Goal: Task Accomplishment & Management: Complete application form

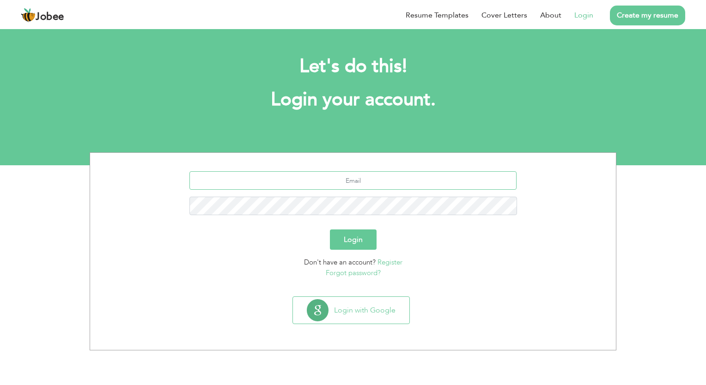
click at [381, 183] on input "text" at bounding box center [352, 180] width 327 height 18
type input "[EMAIL_ADDRESS][DOMAIN_NAME]"
click at [330, 230] on button "Login" at bounding box center [353, 240] width 47 height 20
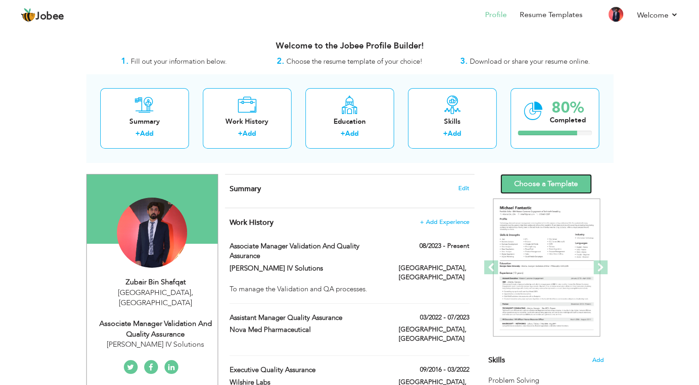
click at [565, 187] on link "Choose a Template" at bounding box center [545, 184] width 91 height 20
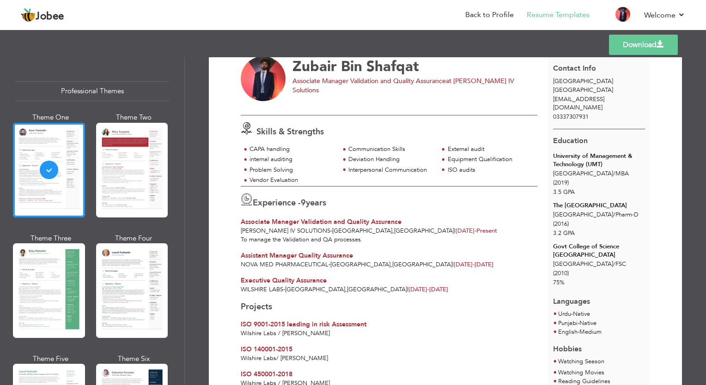
scroll to position [18, 0]
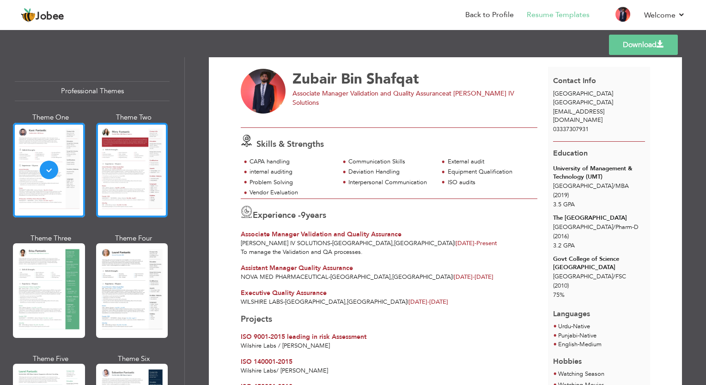
click at [106, 165] on div at bounding box center [132, 170] width 72 height 95
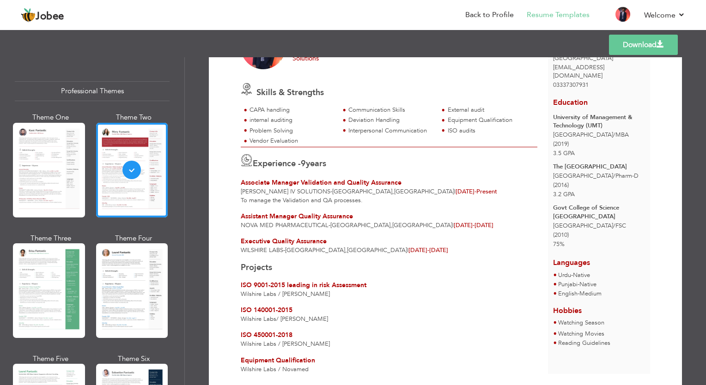
scroll to position [94, 0]
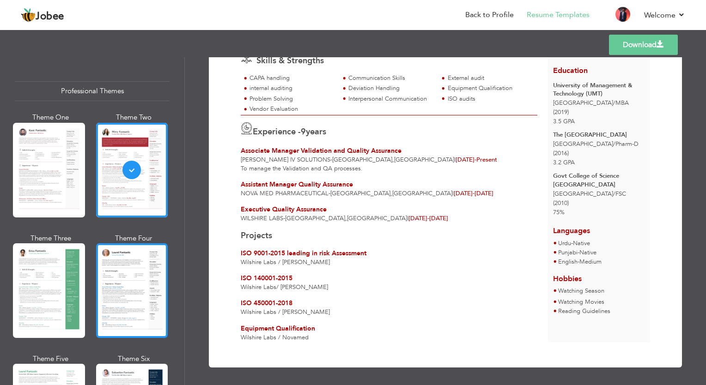
click at [111, 279] on div at bounding box center [132, 290] width 72 height 95
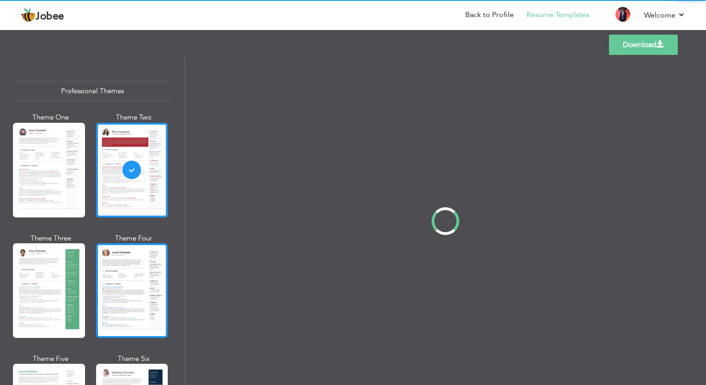
scroll to position [0, 0]
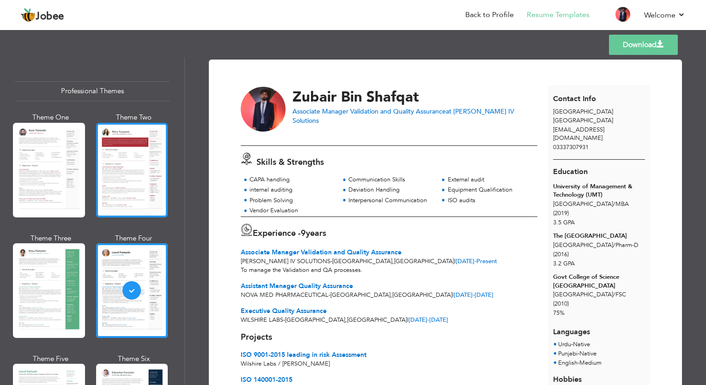
click at [108, 165] on div at bounding box center [132, 170] width 72 height 95
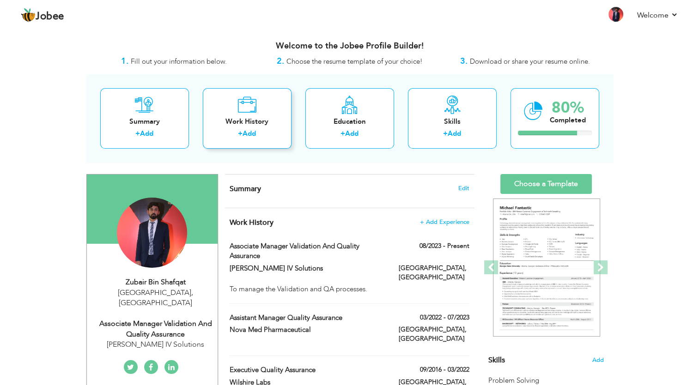
click at [274, 130] on div "+ Add" at bounding box center [247, 135] width 74 height 12
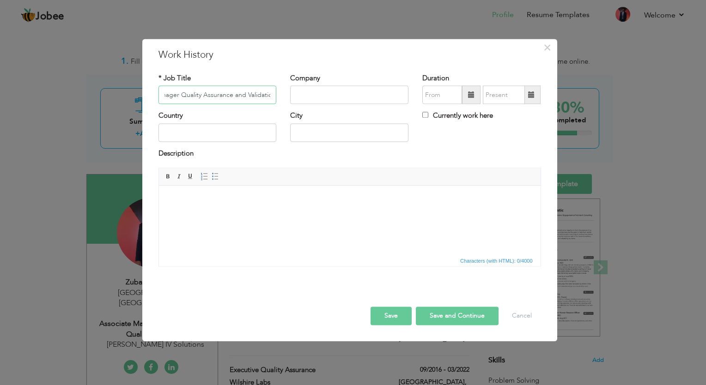
scroll to position [0, 38]
type input "Deputy Manager Quality Assurance and Validation"
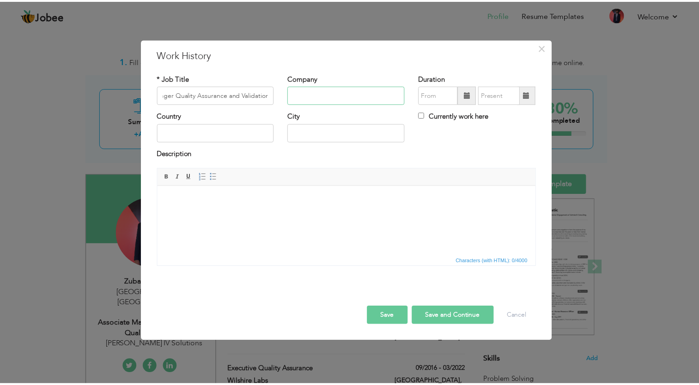
scroll to position [0, 0]
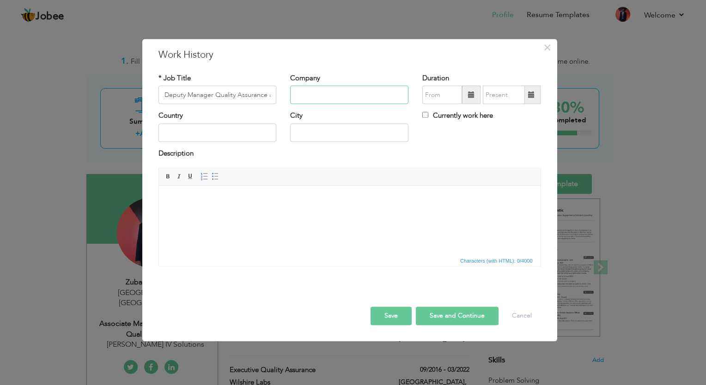
click at [348, 91] on input "text" at bounding box center [349, 95] width 118 height 18
type input "[PERSON_NAME] IV Solutions"
type input "09/2025"
type input "[GEOGRAPHIC_DATA]"
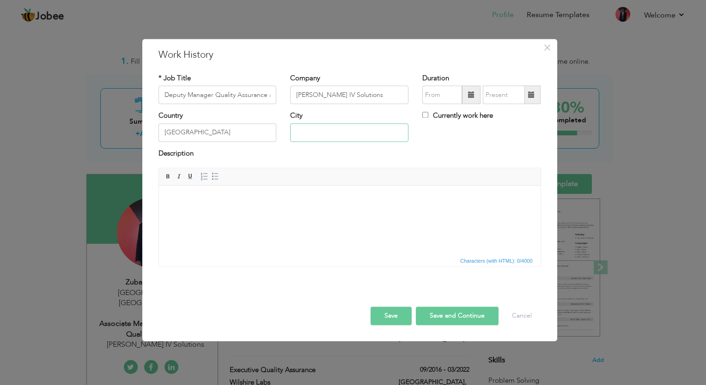
type input "[GEOGRAPHIC_DATA]"
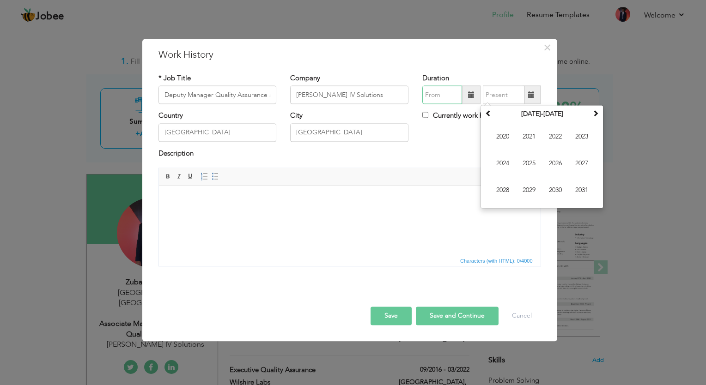
type input "09/2025"
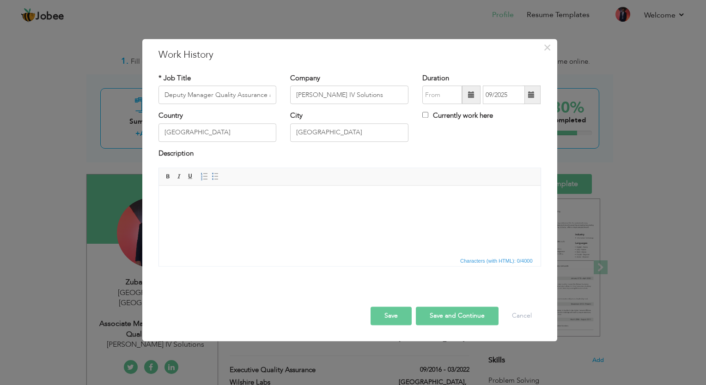
click at [472, 91] on span at bounding box center [471, 94] width 6 height 6
type input "09/2025"
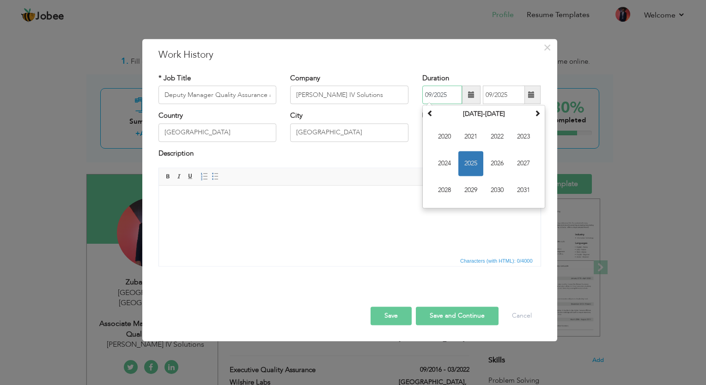
click at [467, 160] on span "2025" at bounding box center [470, 164] width 25 height 25
click at [528, 95] on span at bounding box center [531, 94] width 6 height 6
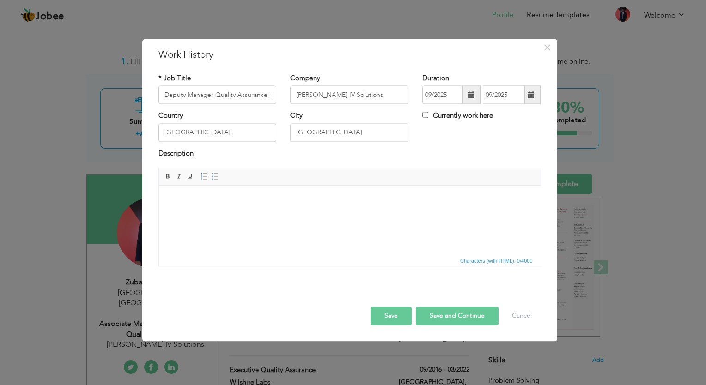
click at [453, 133] on div "Country Pakistan City Lahore Currently work here" at bounding box center [350, 129] width 396 height 37
click at [428, 114] on input "Currently work here" at bounding box center [425, 115] width 6 height 6
checkbox input "true"
click at [336, 194] on html at bounding box center [349, 200] width 382 height 28
click at [382, 317] on button "Save" at bounding box center [390, 316] width 41 height 18
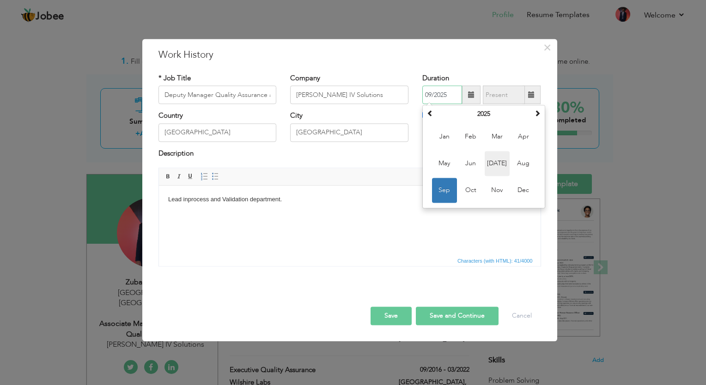
click at [496, 164] on span "Jul" at bounding box center [497, 164] width 25 height 25
type input "07/2025"
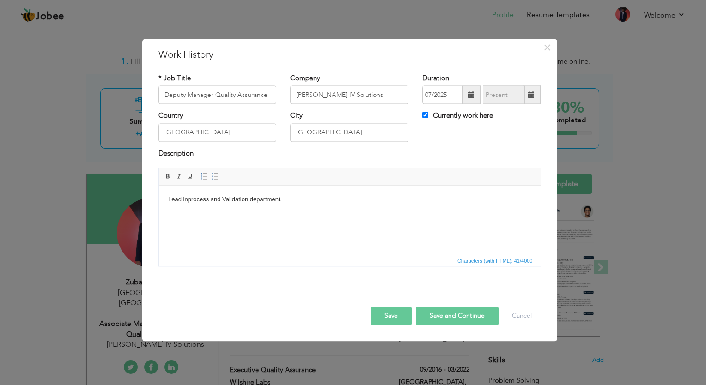
click at [387, 314] on button "Save" at bounding box center [390, 316] width 41 height 18
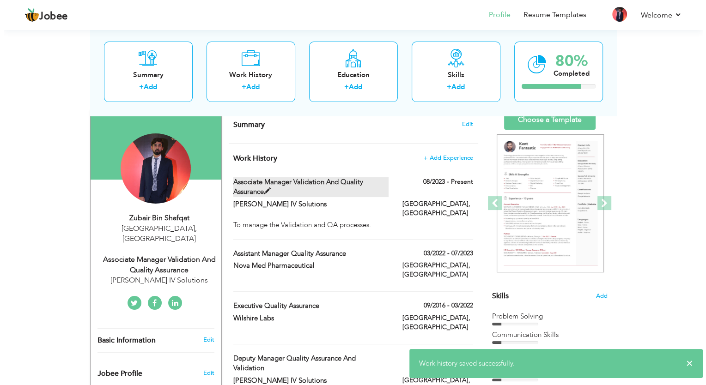
scroll to position [65, 0]
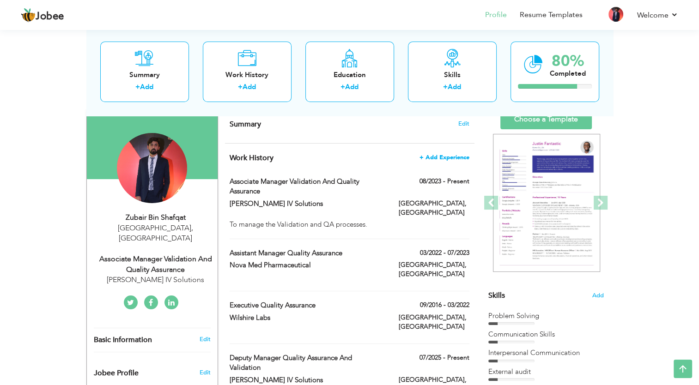
click at [442, 157] on span "+ Add Experience" at bounding box center [444, 157] width 50 height 6
checkbox input "false"
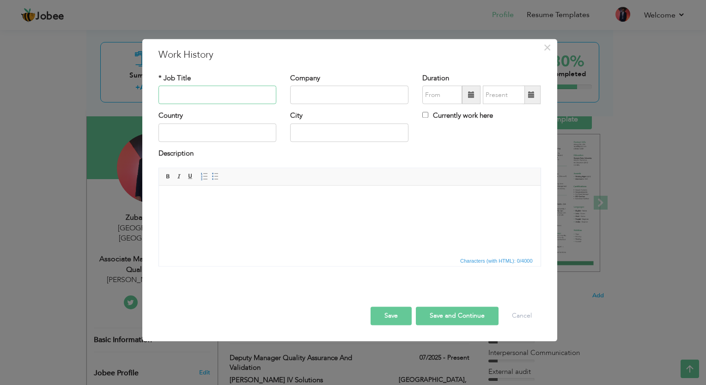
click at [234, 93] on input "text" at bounding box center [217, 95] width 118 height 18
type input "d"
type input "Deputy Manager In-process and Validation"
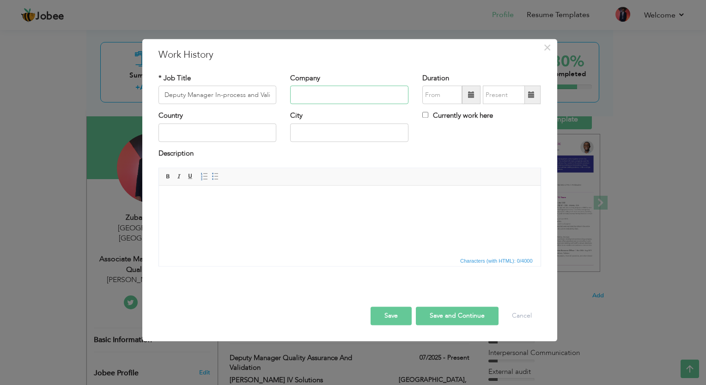
click at [320, 92] on input "text" at bounding box center [349, 95] width 118 height 18
type input "[PERSON_NAME] IV Solutions"
type input "01/2009"
type input "09/2025"
type input "[GEOGRAPHIC_DATA]"
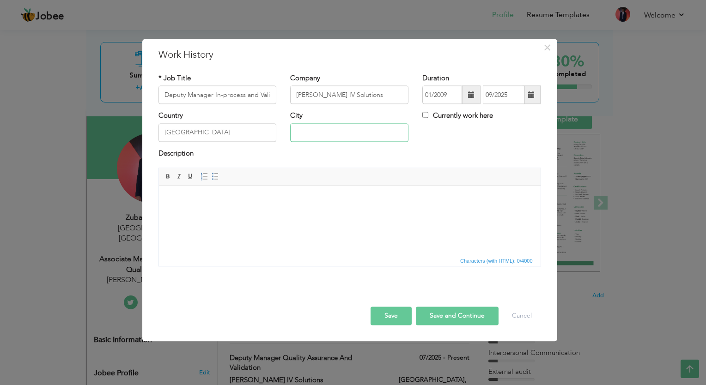
type input "[GEOGRAPHIC_DATA]"
click at [469, 95] on span at bounding box center [471, 94] width 6 height 6
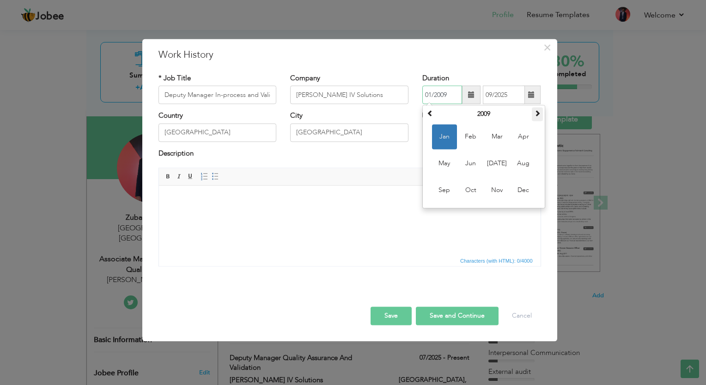
click at [539, 113] on span at bounding box center [537, 113] width 6 height 6
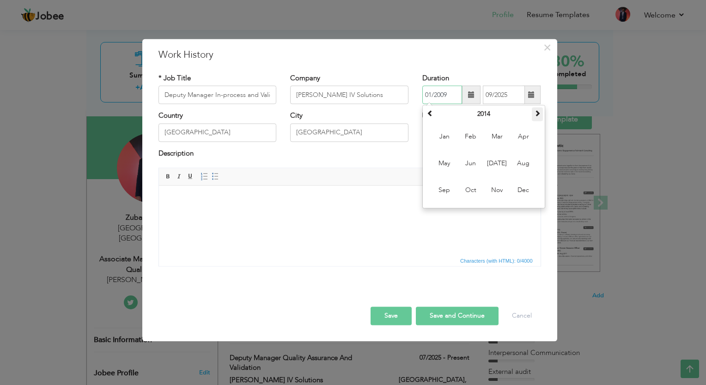
click at [539, 113] on span at bounding box center [537, 113] width 6 height 6
click at [538, 115] on span at bounding box center [537, 113] width 6 height 6
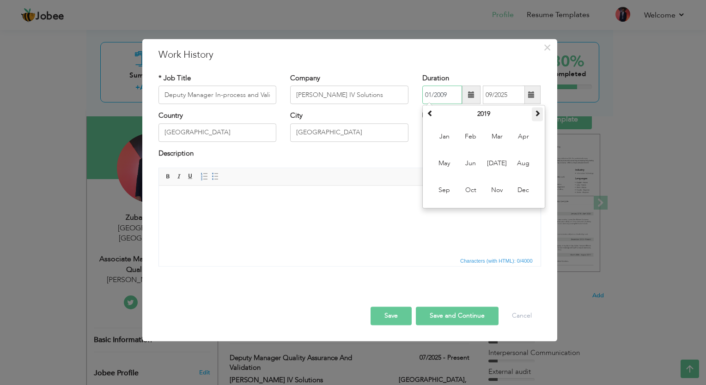
click at [538, 115] on span at bounding box center [537, 113] width 6 height 6
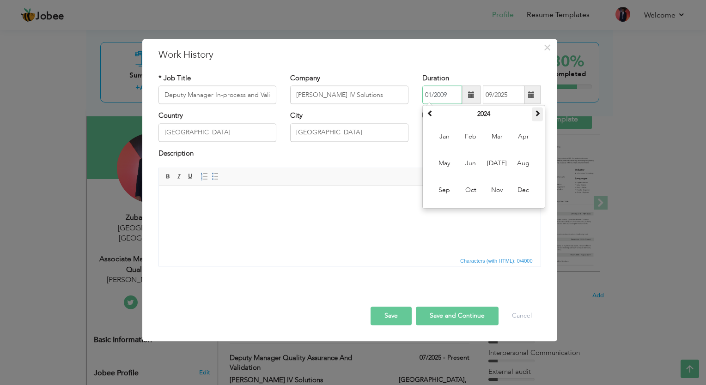
click at [538, 115] on span at bounding box center [537, 113] width 6 height 6
click at [432, 110] on span at bounding box center [430, 113] width 6 height 6
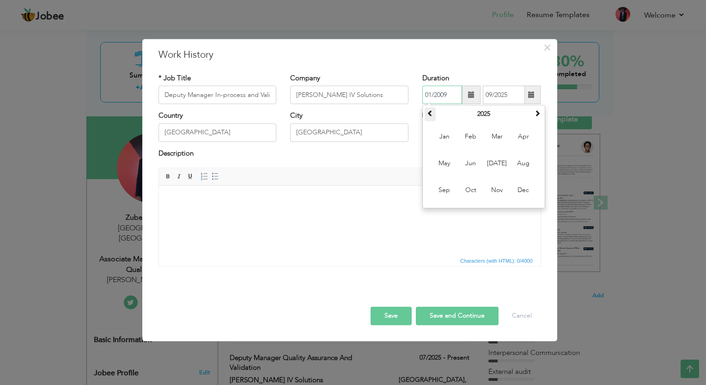
click at [432, 110] on span at bounding box center [430, 113] width 6 height 6
click at [538, 116] on span at bounding box center [537, 113] width 6 height 6
click at [502, 167] on span "Jul" at bounding box center [497, 164] width 25 height 25
type input "07/2025"
click at [308, 201] on body at bounding box center [349, 200] width 363 height 10
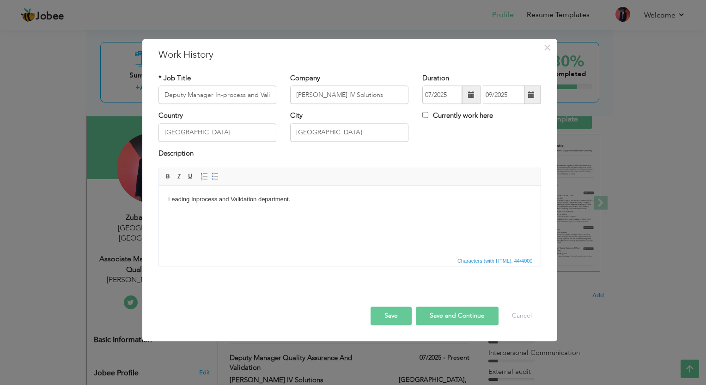
click at [380, 313] on button "Save" at bounding box center [390, 316] width 41 height 18
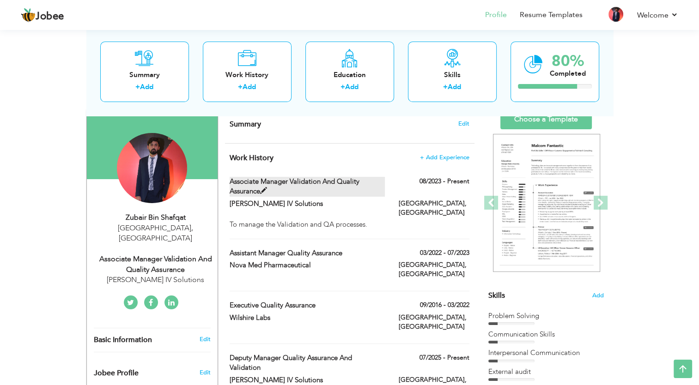
click at [264, 190] on span at bounding box center [263, 191] width 7 height 7
type input "Associate Manager Validation and Quality Assurance"
type input "08/2023"
checkbox input "true"
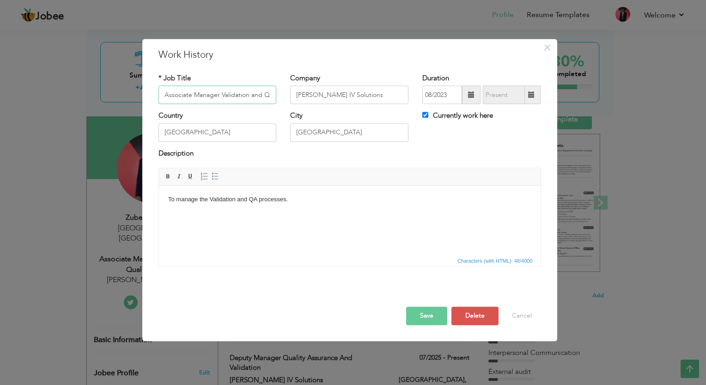
scroll to position [0, 44]
click at [178, 98] on input "Associate Manager Validation and Quality Assurance" at bounding box center [217, 95] width 118 height 18
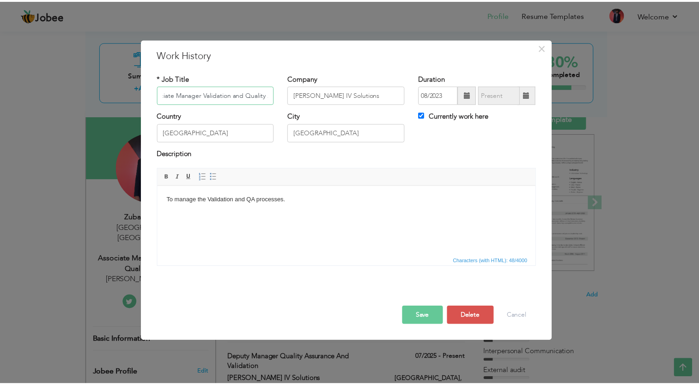
scroll to position [0, 0]
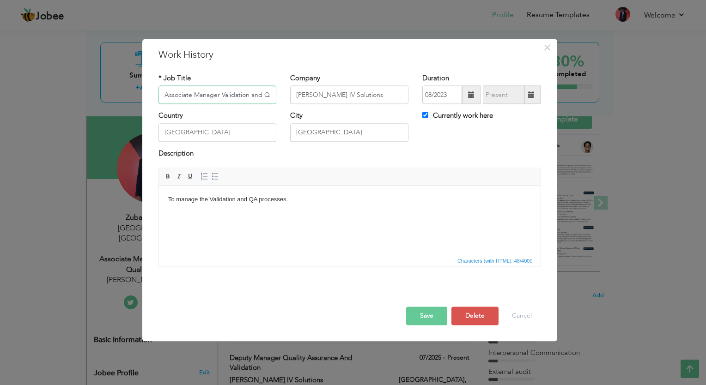
click at [191, 97] on input "Associate Manager Validation and Quality Assurance" at bounding box center [217, 95] width 118 height 18
type input "Deputy Manager Validation and Quality Assurance"
click at [471, 90] on span at bounding box center [471, 95] width 18 height 18
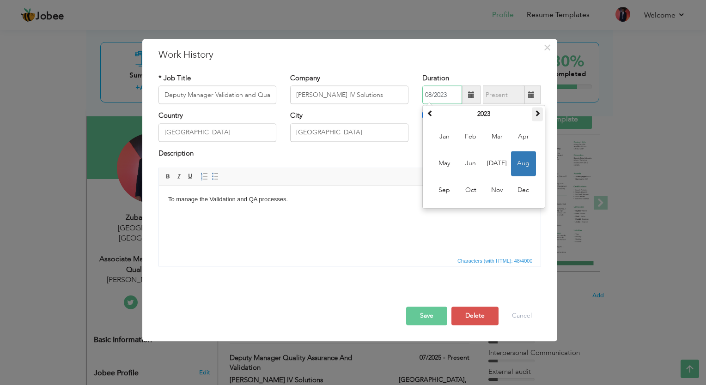
click at [536, 114] on span at bounding box center [537, 113] width 6 height 6
click at [501, 164] on span "Jul" at bounding box center [497, 164] width 25 height 25
type input "07/2025"
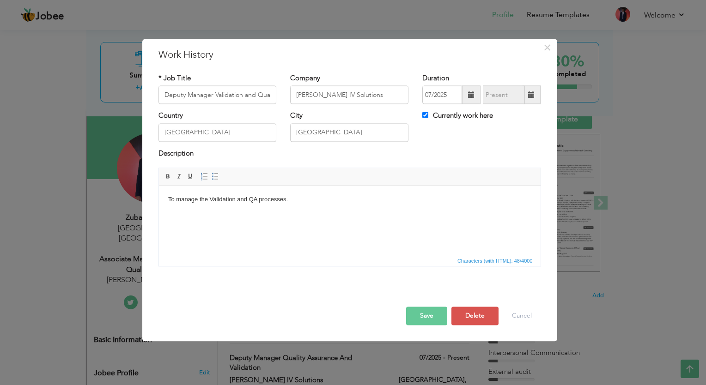
click at [427, 313] on button "Save" at bounding box center [426, 316] width 41 height 18
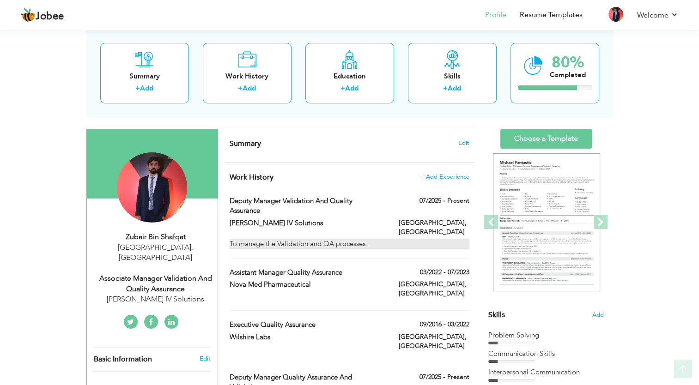
scroll to position [47, 0]
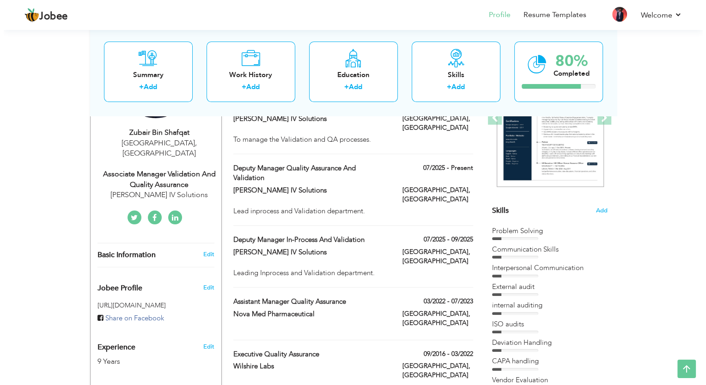
scroll to position [140, 0]
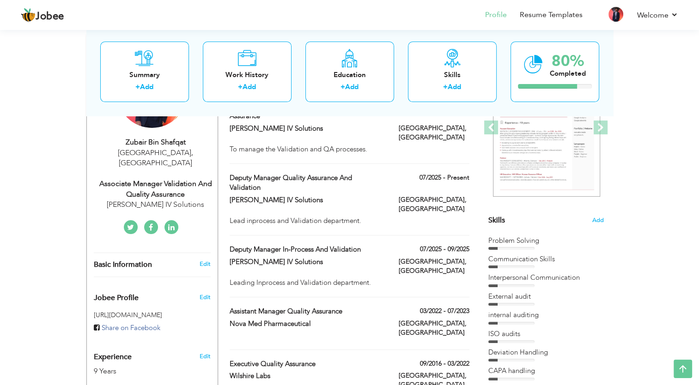
click at [302, 257] on div "[PERSON_NAME] IV Solutions" at bounding box center [307, 263] width 169 height 12
type input "Deputy Manager In-process and Validation"
type input "[PERSON_NAME] IV Solutions"
type input "07/2025"
type input "09/2025"
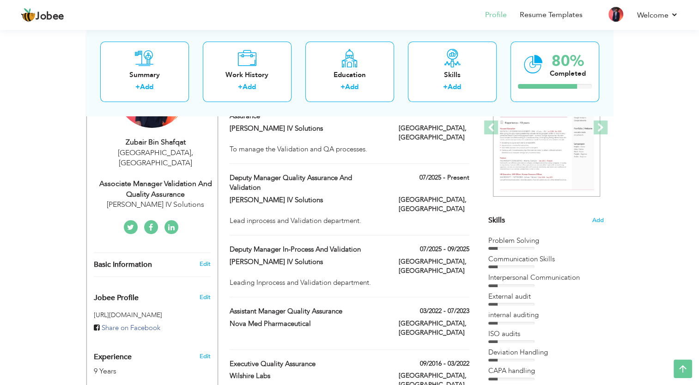
type input "[GEOGRAPHIC_DATA]"
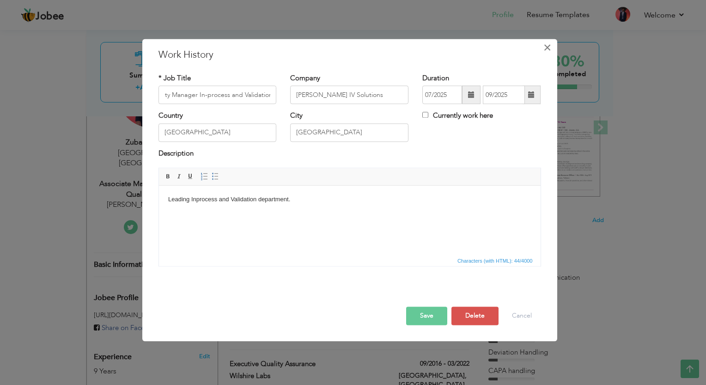
scroll to position [0, 0]
click at [547, 54] on span "×" at bounding box center [547, 47] width 8 height 17
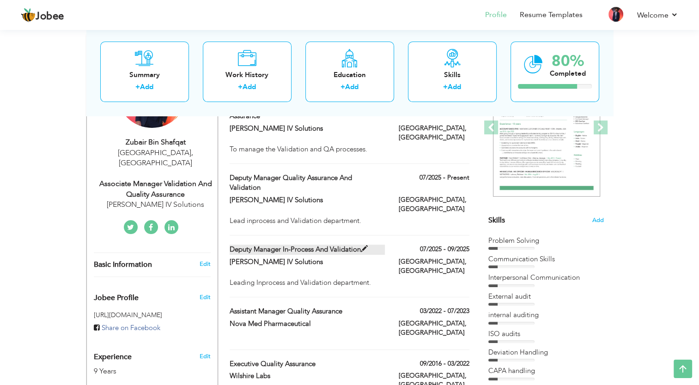
click at [366, 246] on span at bounding box center [364, 249] width 7 height 7
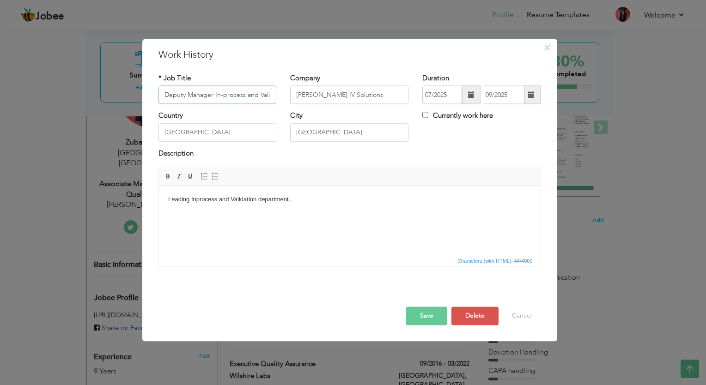
scroll to position [0, 16]
click at [168, 97] on input "Deputy Manager In-process and Validation" at bounding box center [217, 95] width 118 height 18
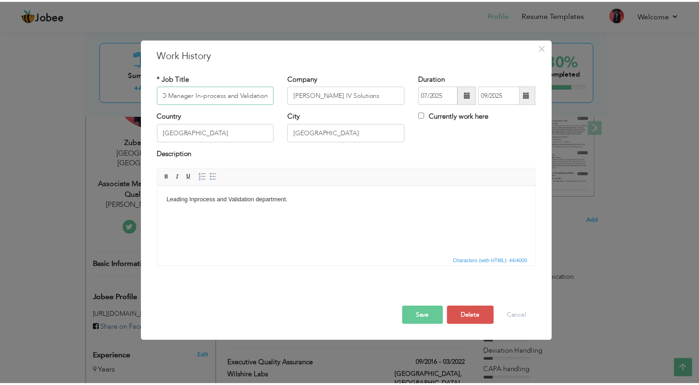
scroll to position [0, 0]
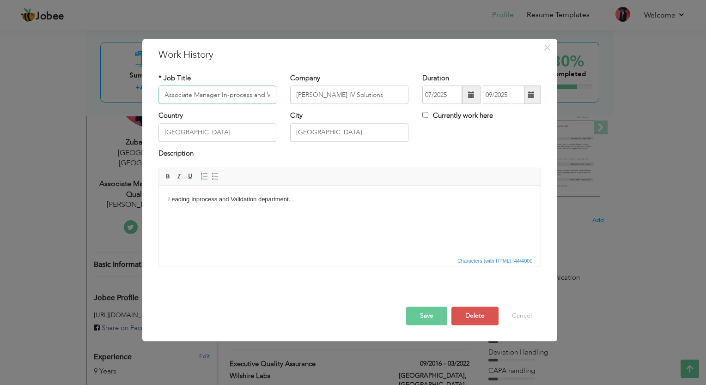
type input "Associate Manager In-process and Validation"
click at [474, 92] on span at bounding box center [471, 94] width 6 height 6
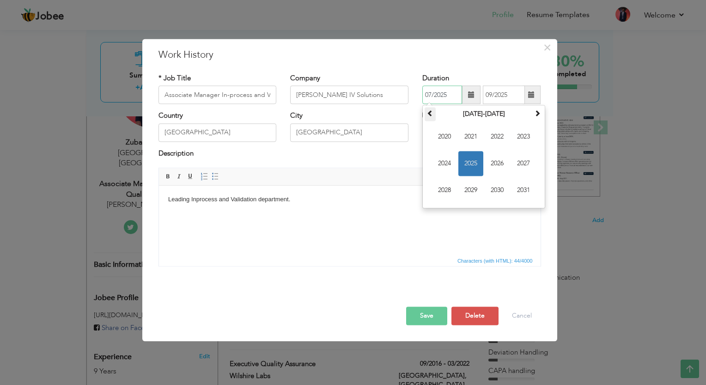
click at [429, 114] on span at bounding box center [430, 113] width 6 height 6
click at [535, 120] on th at bounding box center [537, 115] width 11 height 14
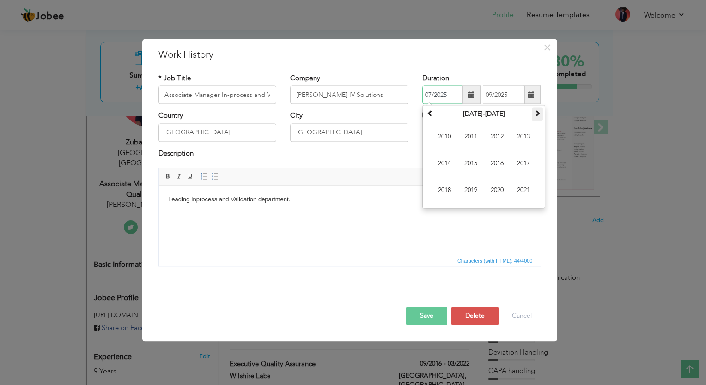
click at [535, 120] on th at bounding box center [537, 115] width 11 height 14
click at [525, 133] on span "2023" at bounding box center [523, 137] width 25 height 25
click at [520, 133] on span "Apr" at bounding box center [523, 137] width 25 height 25
type input "04/2023"
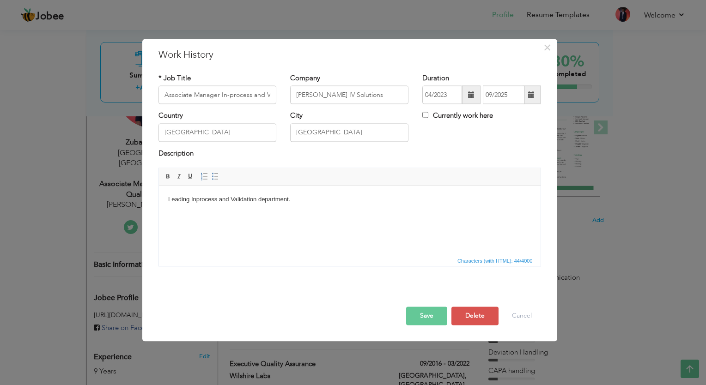
click at [429, 320] on button "Save" at bounding box center [426, 316] width 41 height 18
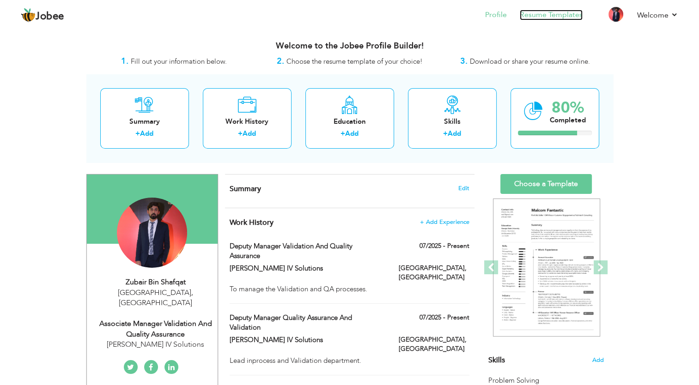
click at [558, 19] on link "Resume Templates" at bounding box center [551, 15] width 63 height 11
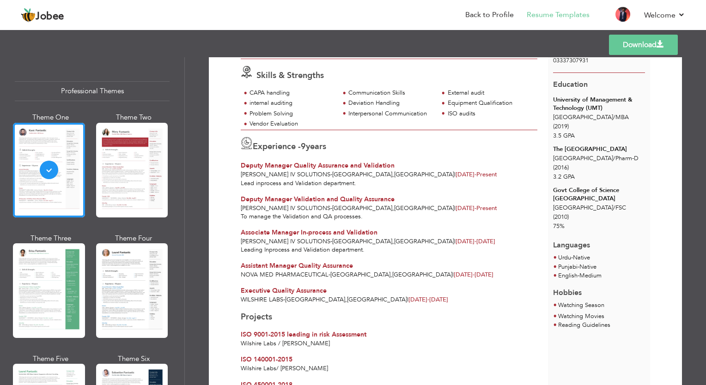
scroll to position [89, 0]
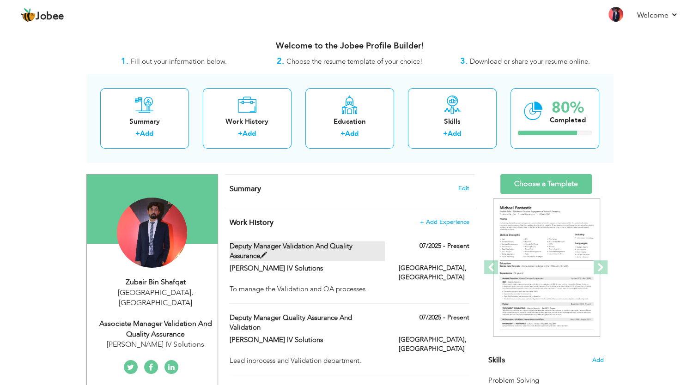
click at [384, 250] on label "Deputy Manager Validation and Quality Assurance" at bounding box center [307, 252] width 155 height 20
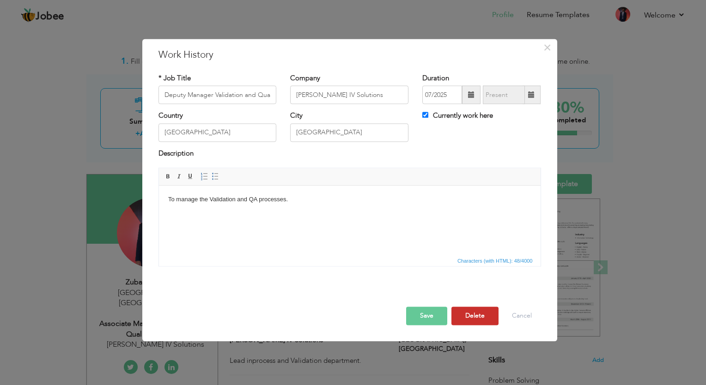
click at [475, 317] on button "Delete" at bounding box center [474, 316] width 47 height 18
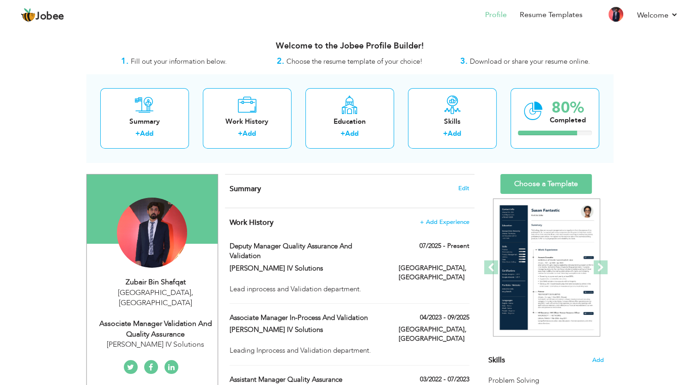
click at [164, 319] on div "Associate Manager Validation and Quality Assurance" at bounding box center [156, 329] width 124 height 21
type input "Zubair"
type input "Bin Shafqat"
type input "03337307931"
select select "number:166"
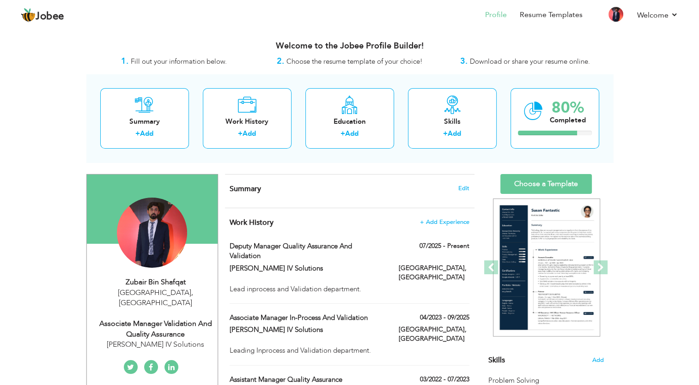
type input "[GEOGRAPHIC_DATA]"
select select "number:11"
type input "[PERSON_NAME] IV Solutions"
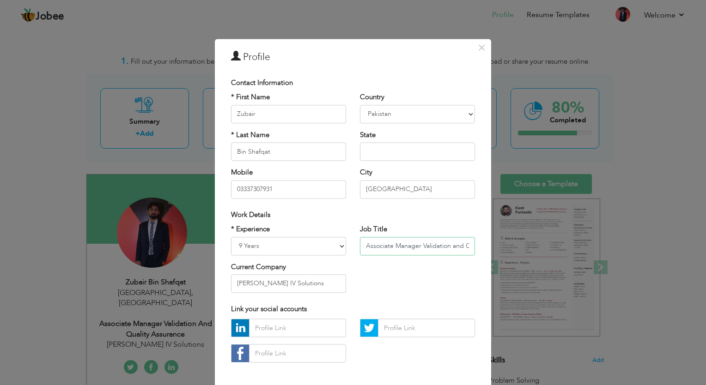
click at [390, 245] on input "Associate Manager Validation and Quality Assurance" at bounding box center [417, 246] width 115 height 18
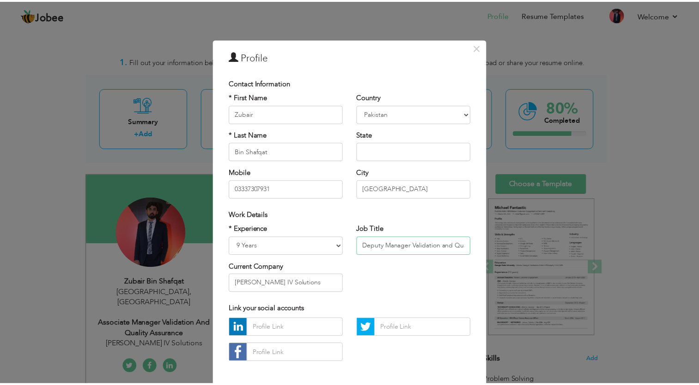
scroll to position [40, 0]
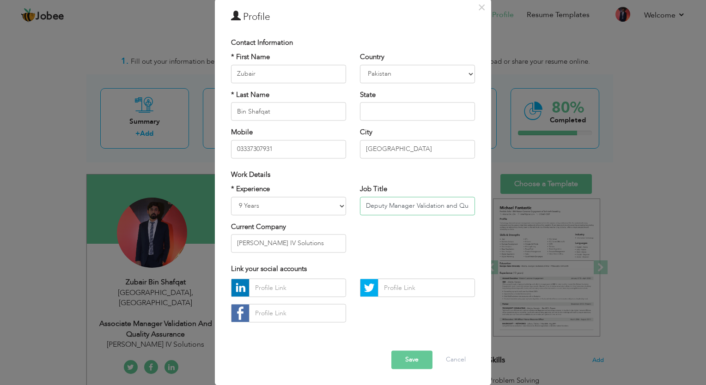
type input "Deputy Manager Validation and Quality Assurance"
click at [406, 357] on button "Save" at bounding box center [411, 360] width 41 height 18
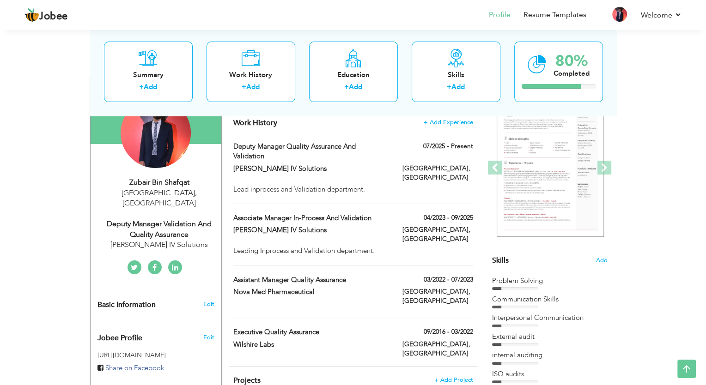
scroll to position [91, 0]
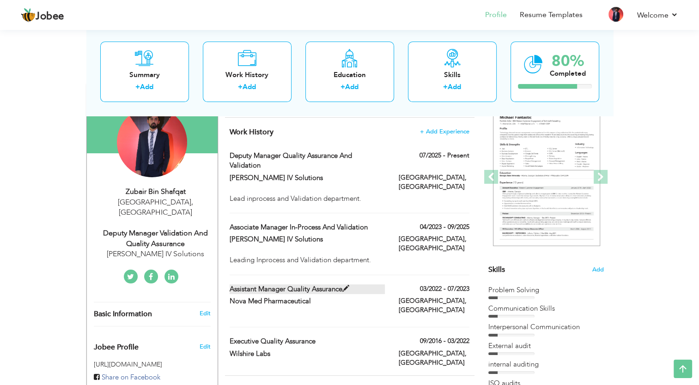
click at [348, 285] on span at bounding box center [345, 288] width 7 height 7
type input "Assistant Manager Quality Assurance"
type input "Nova Med Pharmaceutical"
type input "03/2022"
type input "07/2023"
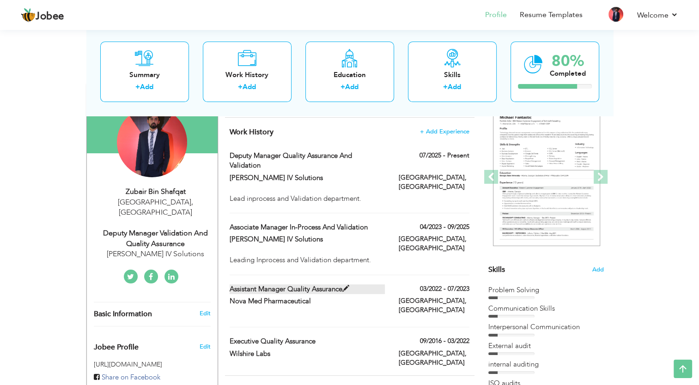
checkbox input "false"
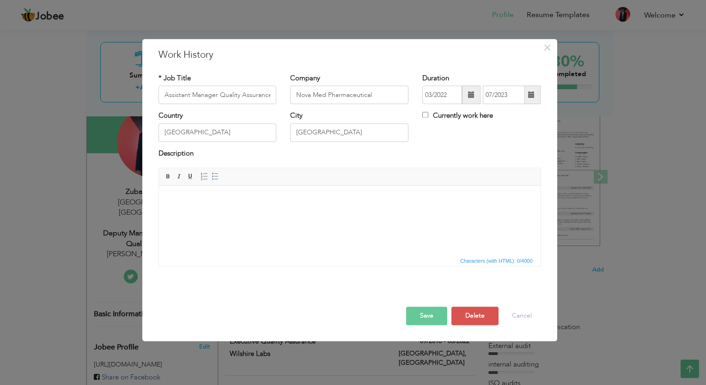
click at [297, 200] on body at bounding box center [349, 200] width 363 height 10
click at [424, 310] on button "Save" at bounding box center [426, 316] width 41 height 18
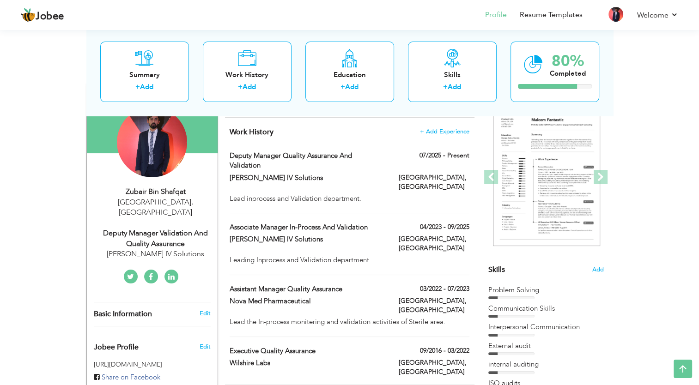
drag, startPoint x: 418, startPoint y: 309, endPoint x: 352, endPoint y: 224, distance: 107.4
click at [352, 224] on div "Associate Manager In-process and Validation" at bounding box center [307, 229] width 169 height 12
type input "Associate Manager In-process and Validation"
type input "[PERSON_NAME] IV Solutions"
type input "04/2023"
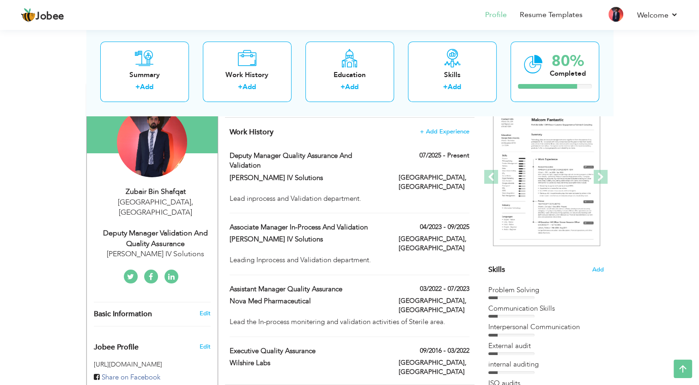
type input "09/2025"
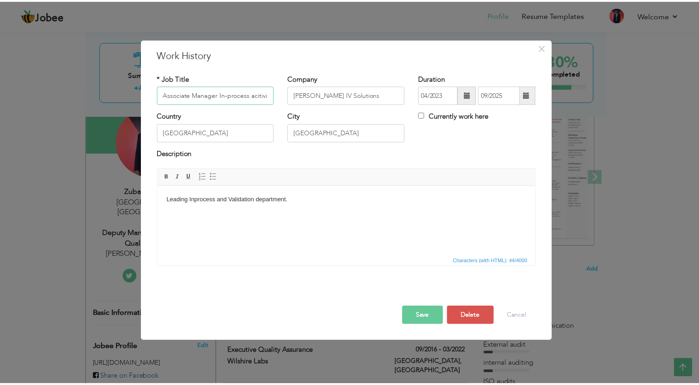
scroll to position [0, 0]
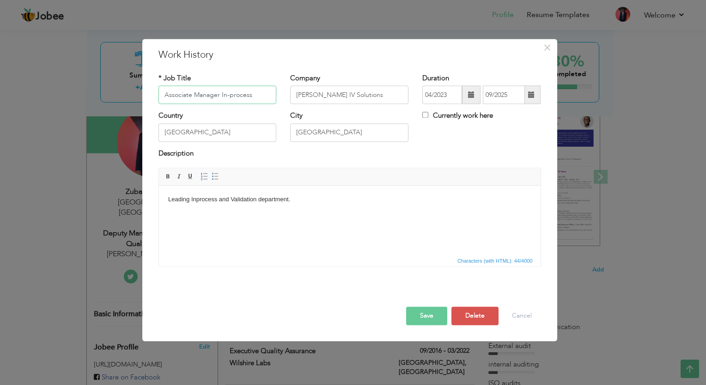
type input "Associate Manager In-process"
click at [230, 198] on body "Leading Inprocess and Validation department." at bounding box center [349, 200] width 363 height 10
click at [406, 201] on body "Leading Inprocess and oversee the external Qualification activities Validation …" at bounding box center [349, 200] width 363 height 10
click at [418, 322] on button "Save" at bounding box center [426, 316] width 41 height 18
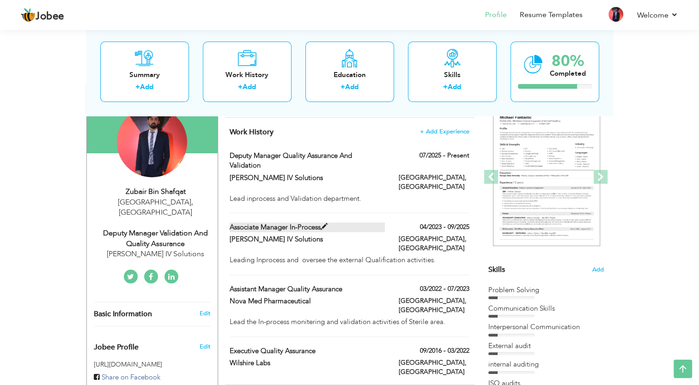
click at [322, 224] on span at bounding box center [324, 227] width 7 height 7
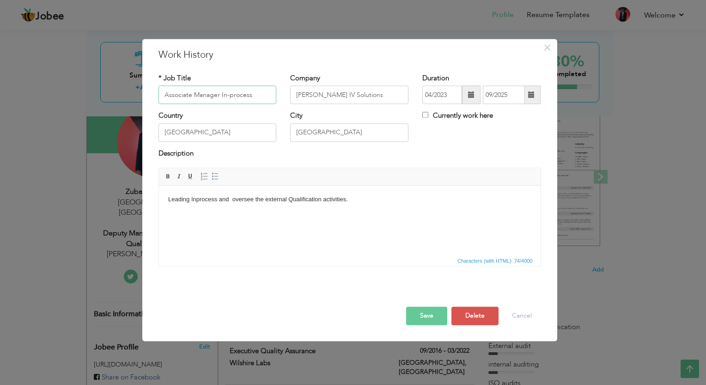
click at [220, 94] on input "Associate Manager In-process" at bounding box center [217, 95] width 118 height 18
type input "Associate Manager QA In-process"
click at [429, 313] on button "Save" at bounding box center [426, 316] width 41 height 18
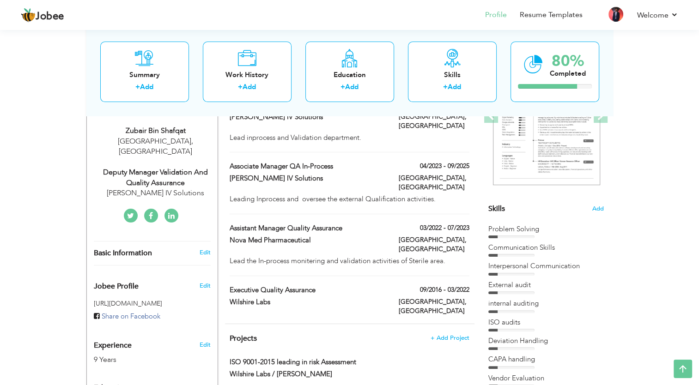
scroll to position [152, 0]
click at [524, 233] on div "Problem Solving" at bounding box center [545, 229] width 115 height 10
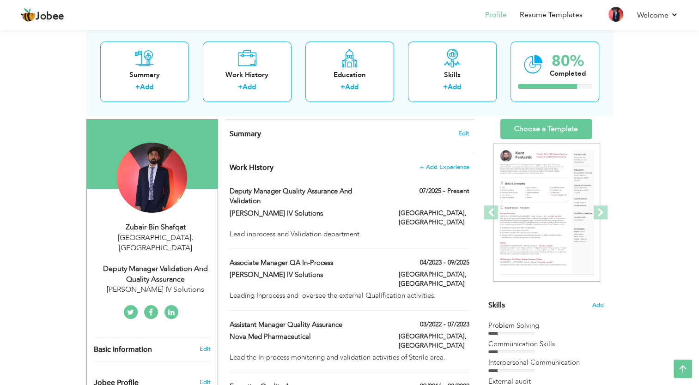
scroll to position [54, 0]
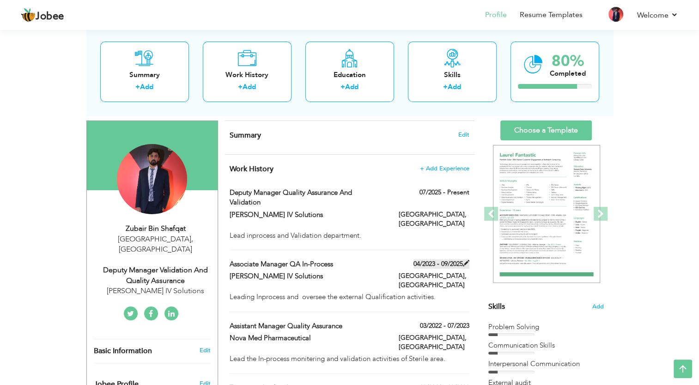
click at [463, 260] on span at bounding box center [466, 263] width 6 height 6
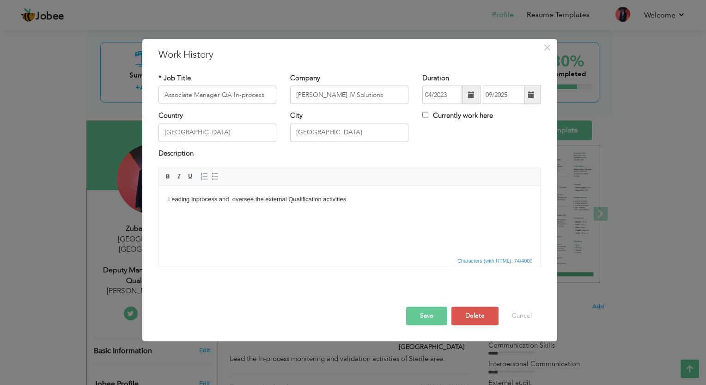
click at [534, 94] on span at bounding box center [531, 94] width 6 height 6
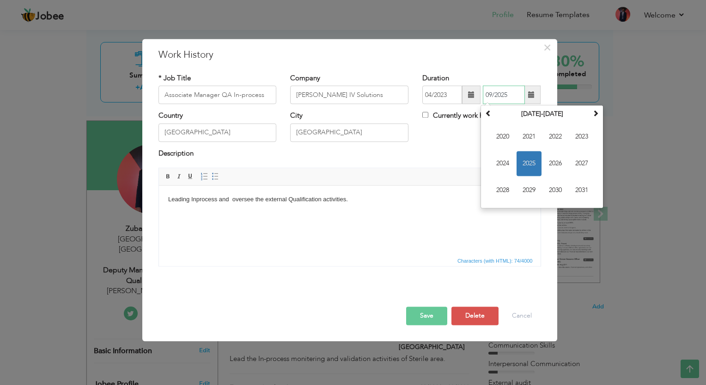
click at [530, 164] on span "2025" at bounding box center [528, 164] width 25 height 25
click at [534, 169] on span "Jun" at bounding box center [528, 164] width 25 height 25
type input "06/2025"
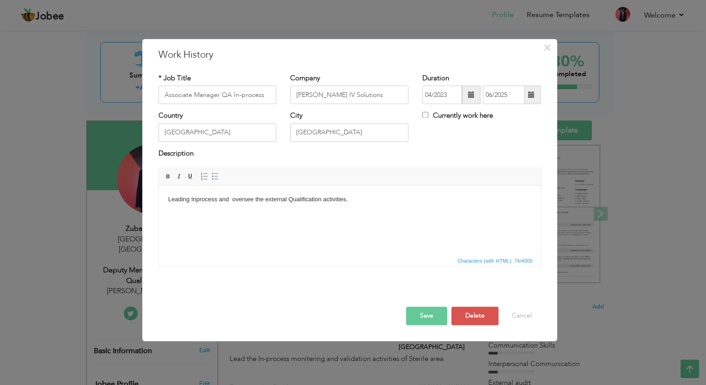
click at [426, 318] on button "Save" at bounding box center [426, 316] width 41 height 18
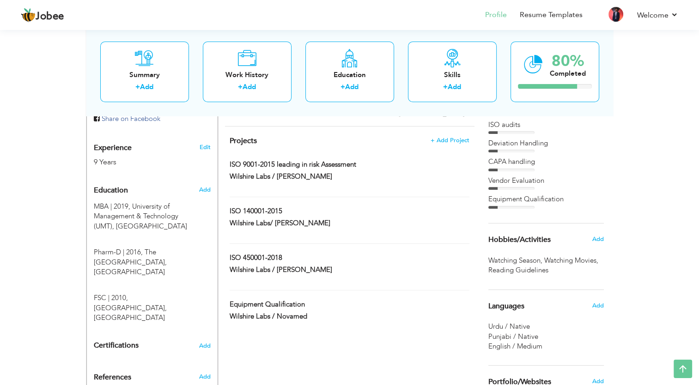
scroll to position [351, 0]
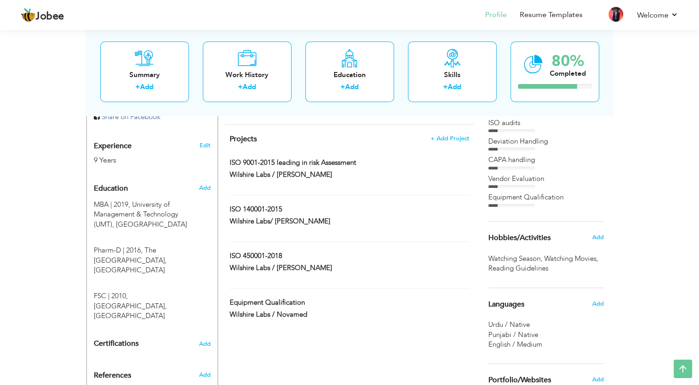
click at [405, 326] on div "CV Import Profile Strength 0% Select an Item from right menu Work History * Job…" at bounding box center [349, 109] width 263 height 573
click at [395, 356] on div "CV Import Profile Strength 0% Select an Item from right menu Work History * Job…" at bounding box center [349, 109] width 263 height 573
click at [315, 317] on div "CV Import Profile Strength 0% Select an Item from right menu Work History * Job…" at bounding box center [349, 109] width 263 height 573
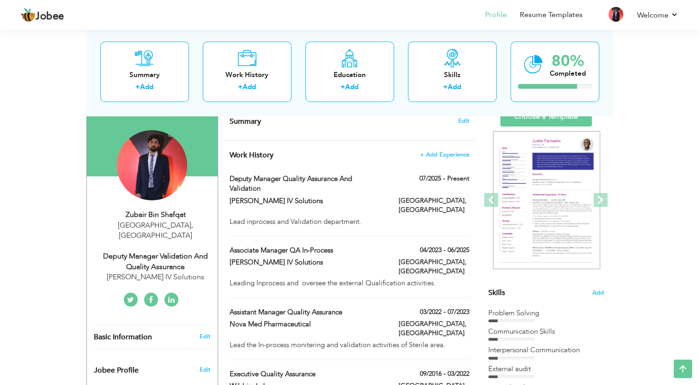
scroll to position [0, 0]
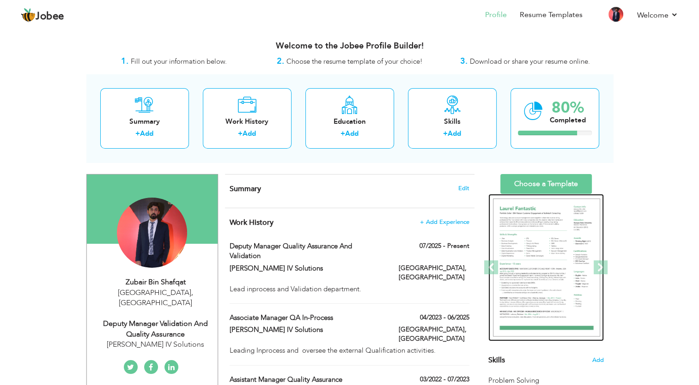
click at [541, 261] on img at bounding box center [546, 268] width 107 height 139
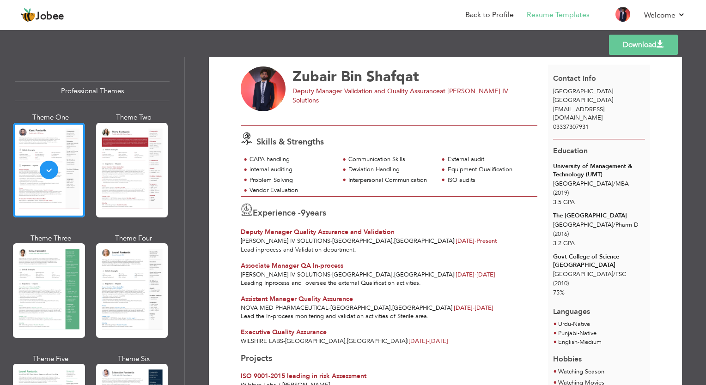
scroll to position [22, 0]
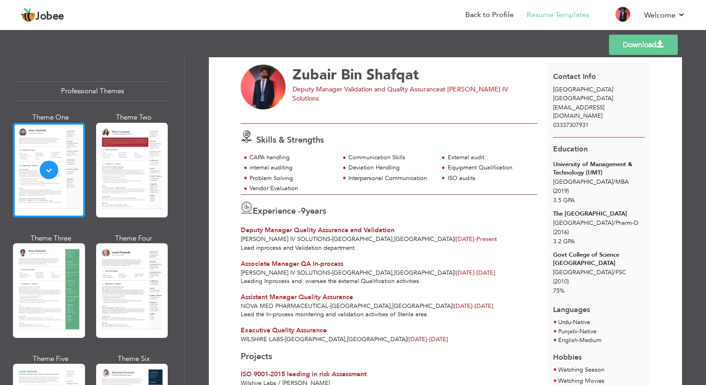
click at [649, 45] on link "Download" at bounding box center [643, 45] width 69 height 20
